Goal: Task Accomplishment & Management: Manage account settings

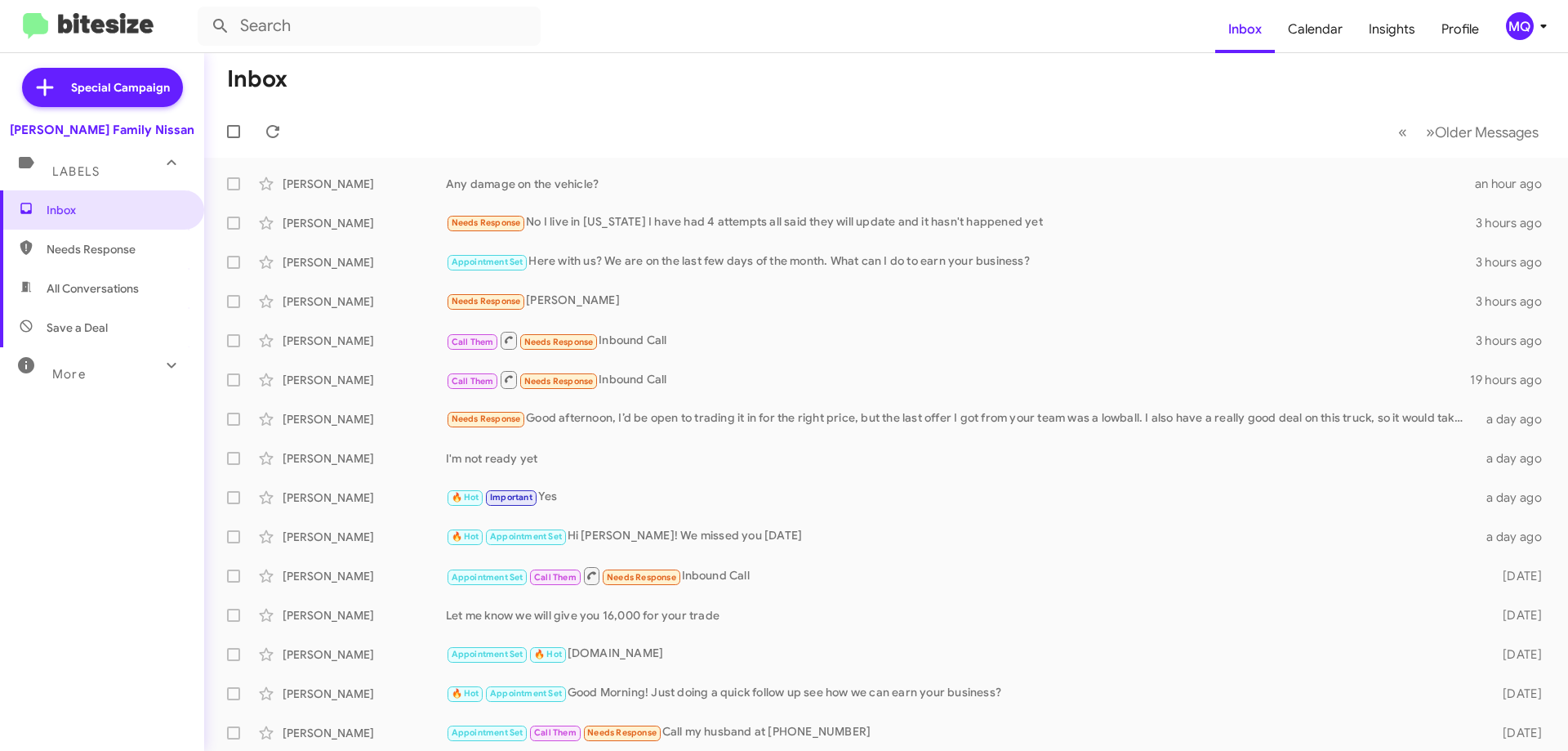
click at [69, 253] on span "Needs Response" at bounding box center [116, 249] width 139 height 16
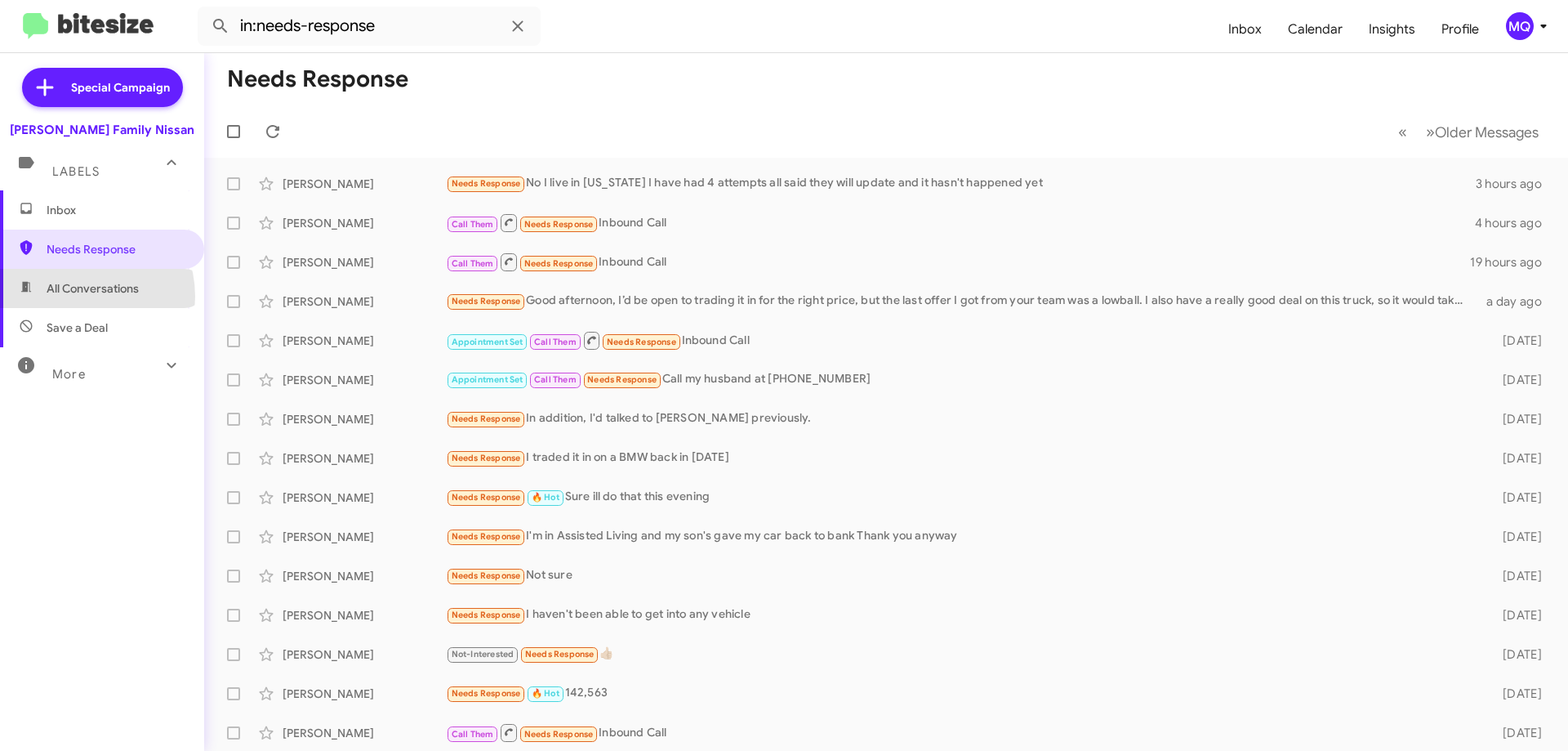
click at [74, 296] on span "All Conversations" at bounding box center [102, 288] width 204 height 39
type input "in:all-conversations"
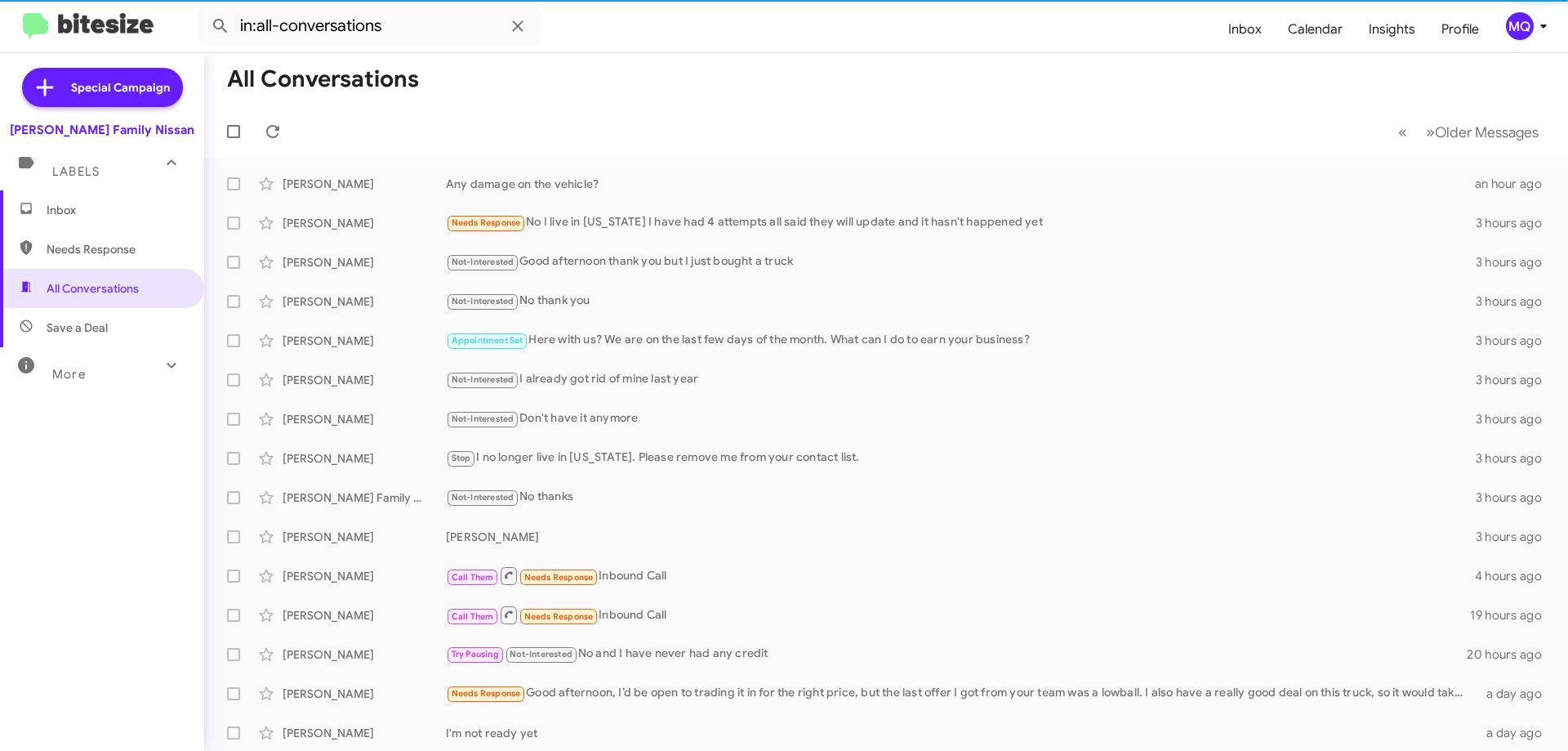
click at [61, 211] on span "Inbox" at bounding box center [116, 210] width 139 height 16
